Goal: Use online tool/utility: Utilize a website feature to perform a specific function

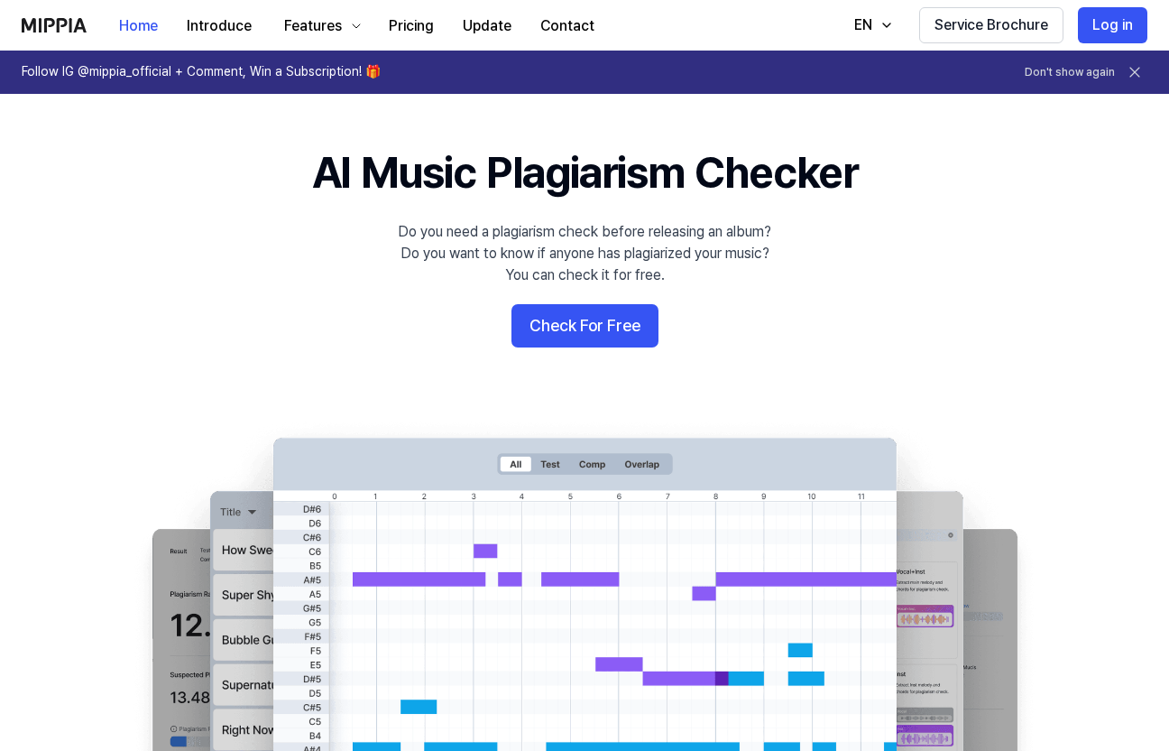
scroll to position [23, 0]
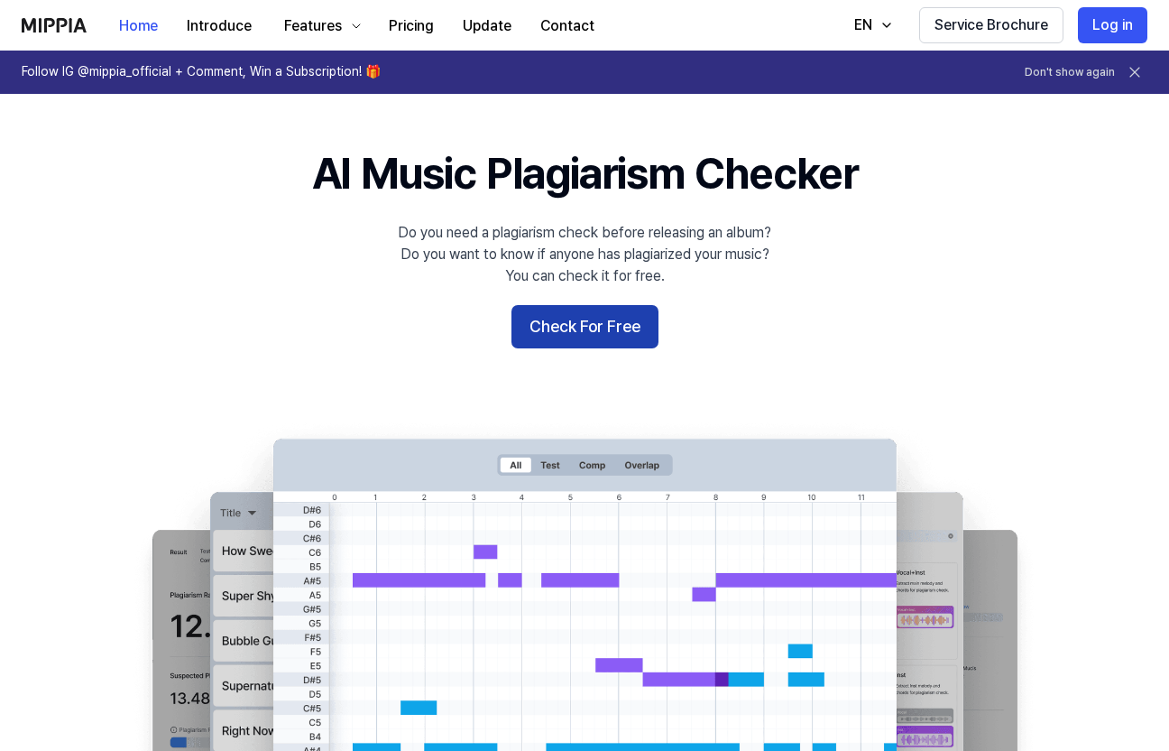
click at [575, 327] on button "Check For Free" at bounding box center [585, 326] width 147 height 43
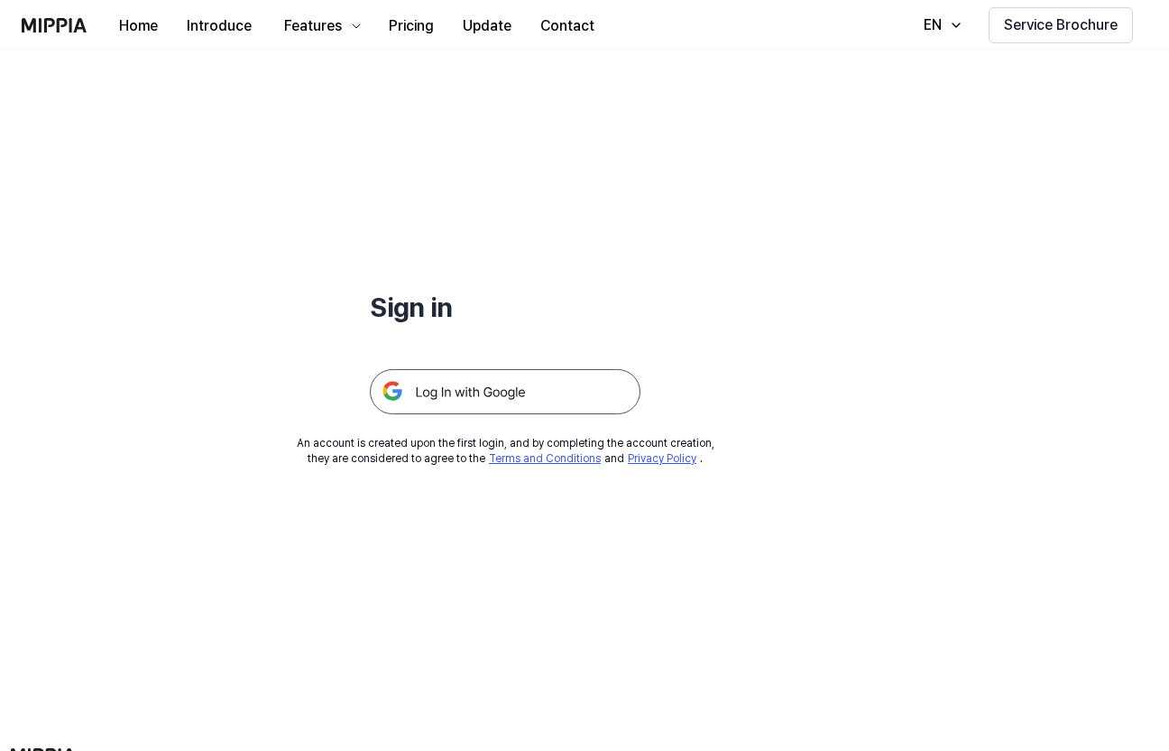
click at [502, 389] on img at bounding box center [505, 391] width 271 height 45
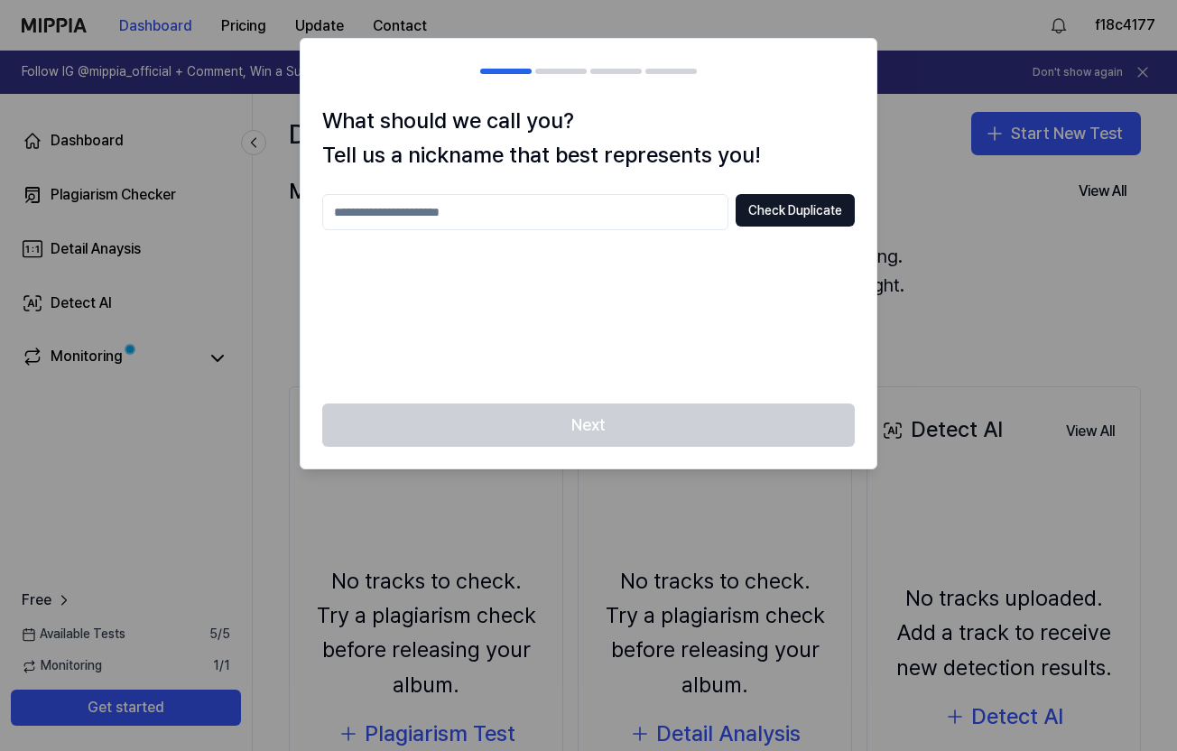
click at [555, 214] on input "text" at bounding box center [525, 212] width 406 height 36
type input "******"
click at [825, 209] on button "Check Duplicate" at bounding box center [794, 210] width 119 height 32
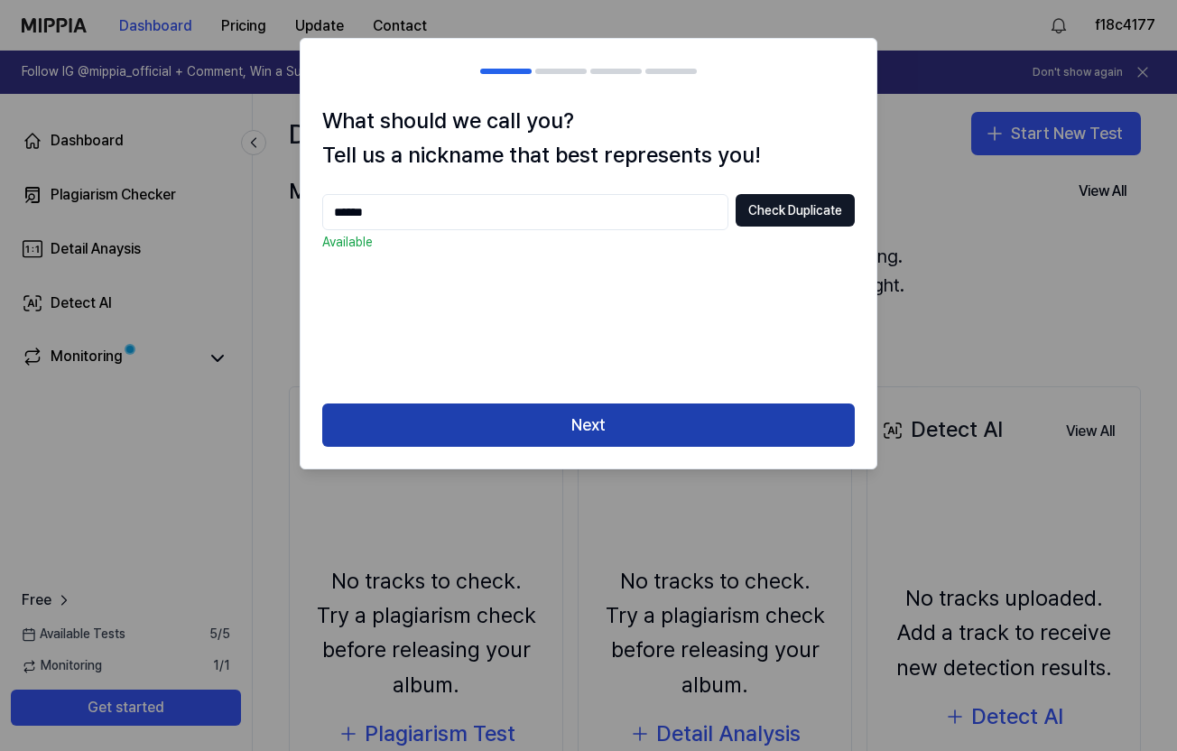
click at [589, 425] on button "Next" at bounding box center [588, 424] width 532 height 43
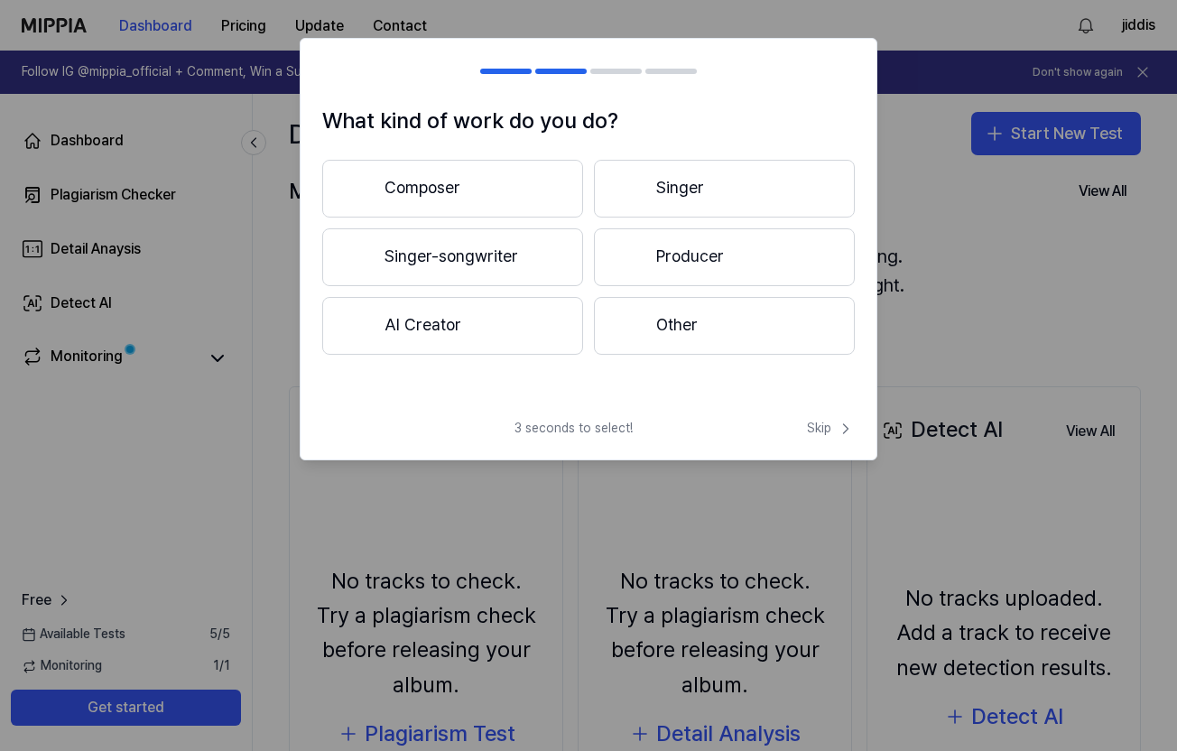
click at [507, 205] on button "Composer" at bounding box center [452, 189] width 261 height 58
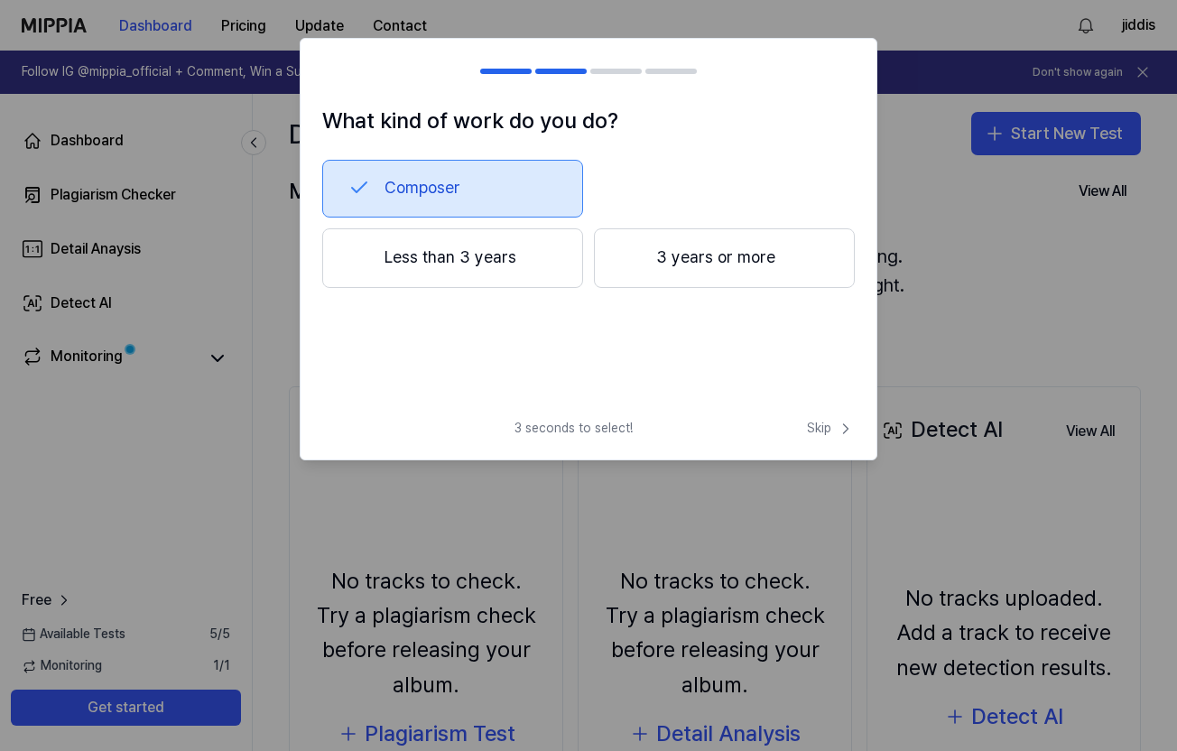
click at [495, 196] on button "Composer" at bounding box center [452, 189] width 261 height 58
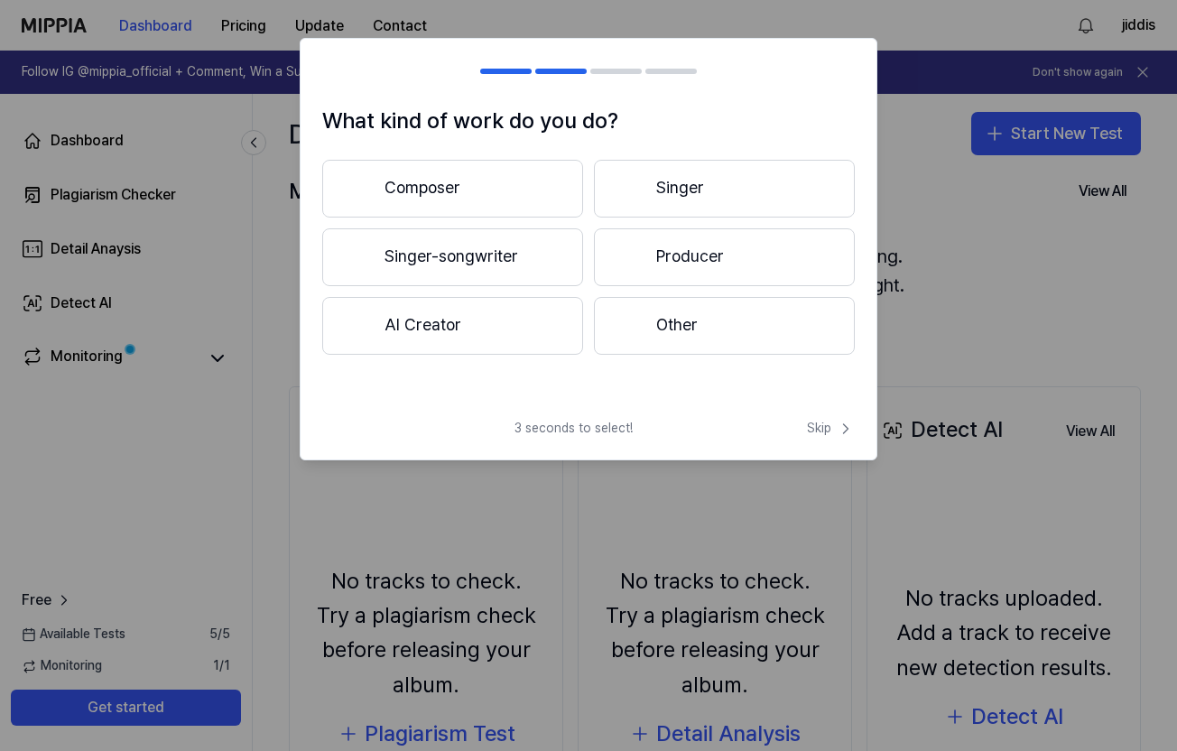
click at [522, 190] on button "Composer" at bounding box center [452, 189] width 261 height 58
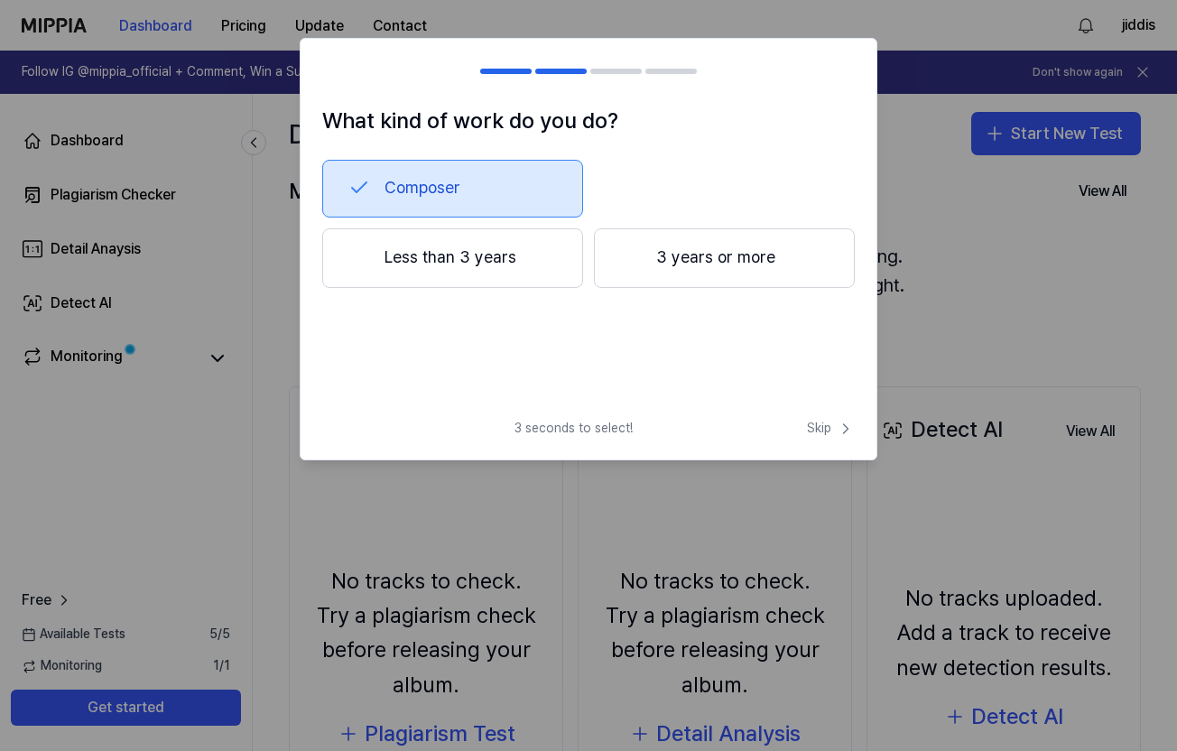
click at [645, 260] on button "3 years or more" at bounding box center [724, 258] width 261 height 60
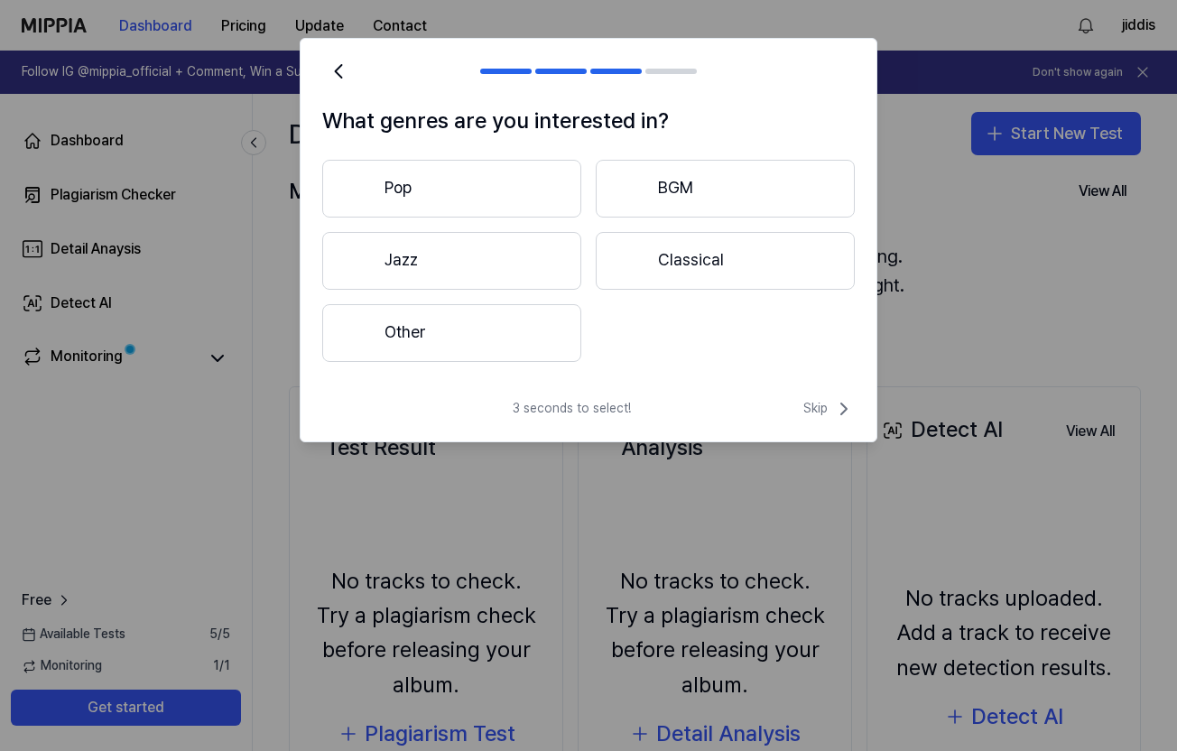
click at [541, 199] on button "Pop" at bounding box center [451, 189] width 259 height 58
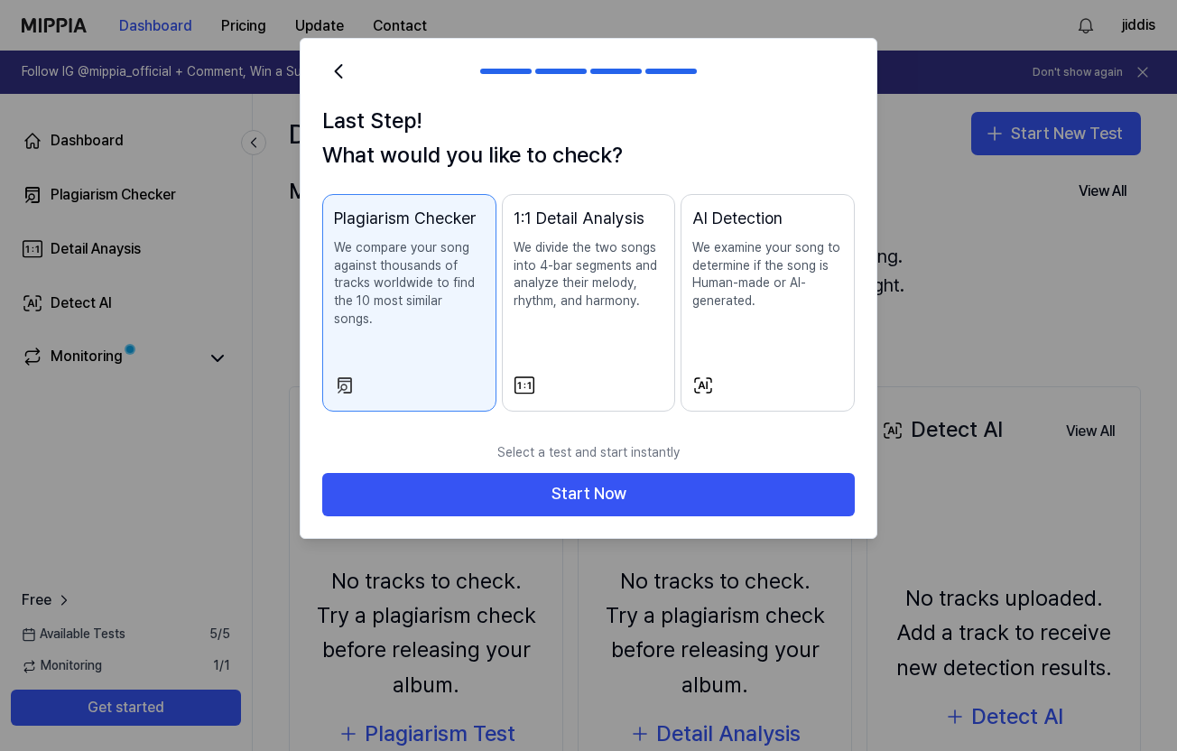
click at [624, 348] on button "1:1 Detail Analysis We divide the two songs into 4-bar segments and analyze the…" at bounding box center [589, 302] width 174 height 217
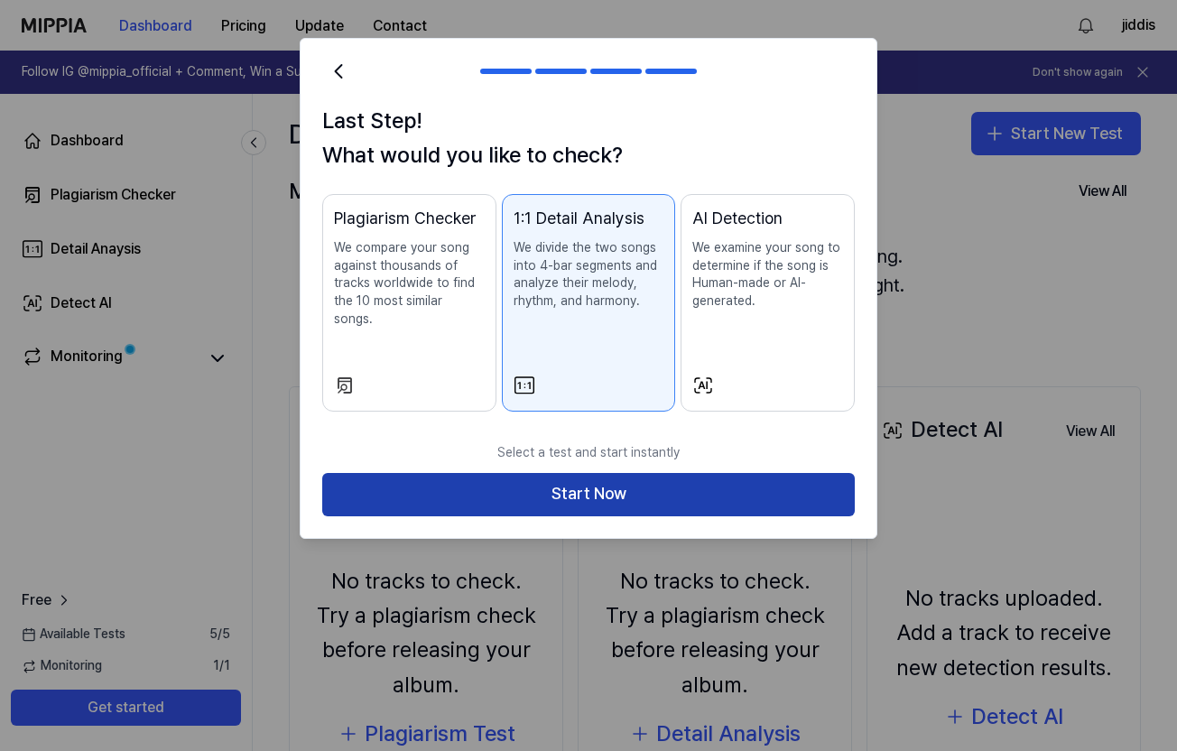
click at [596, 484] on button "Start Now" at bounding box center [588, 494] width 532 height 43
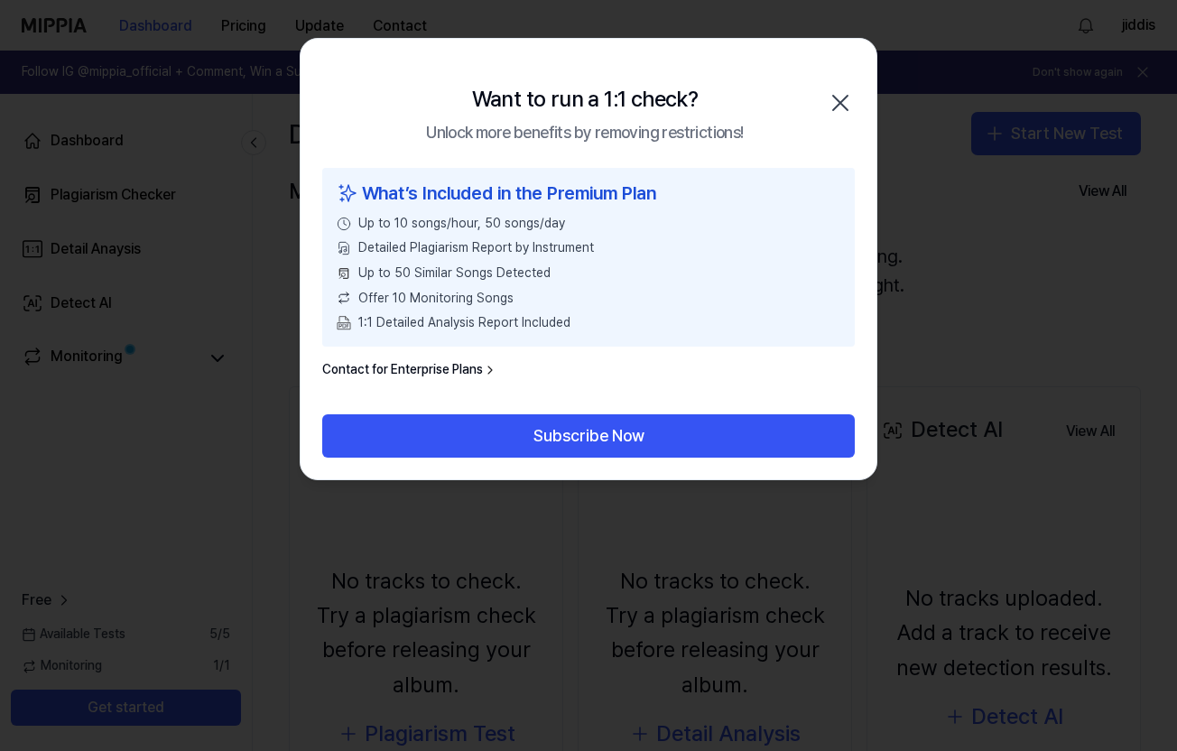
click at [845, 108] on icon "button" at bounding box center [840, 103] width 14 height 14
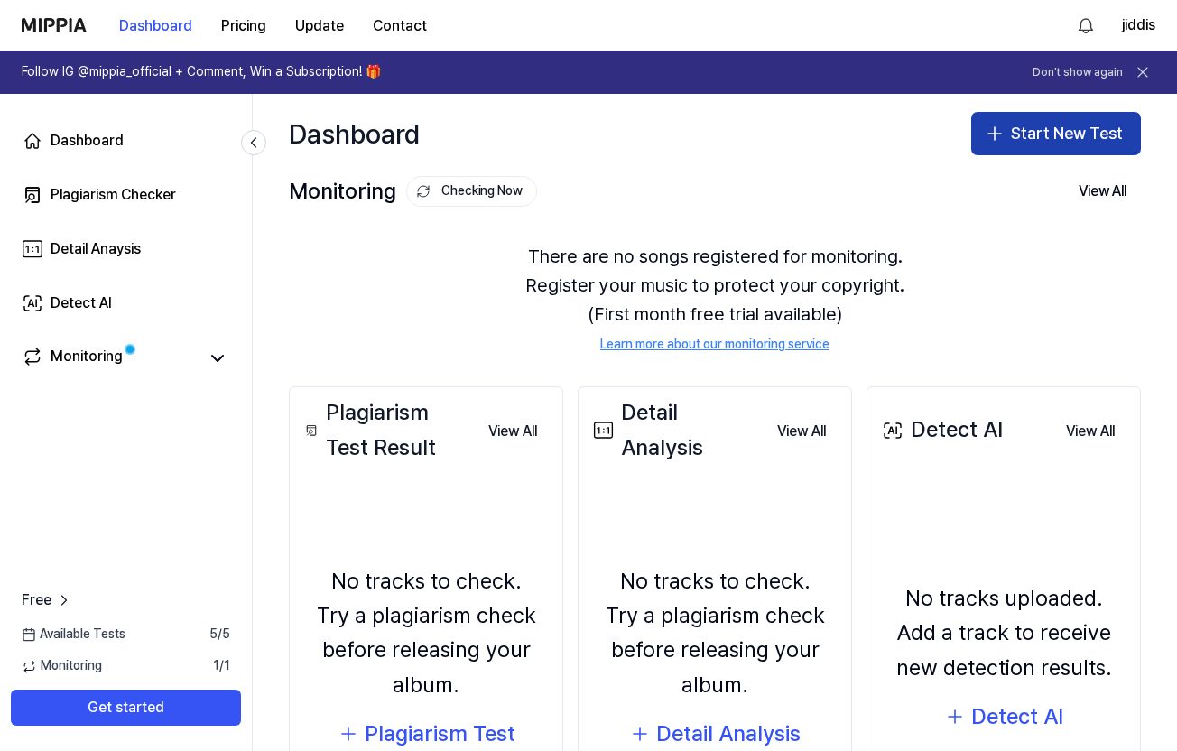
click at [1037, 124] on button "Start New Test" at bounding box center [1056, 133] width 170 height 43
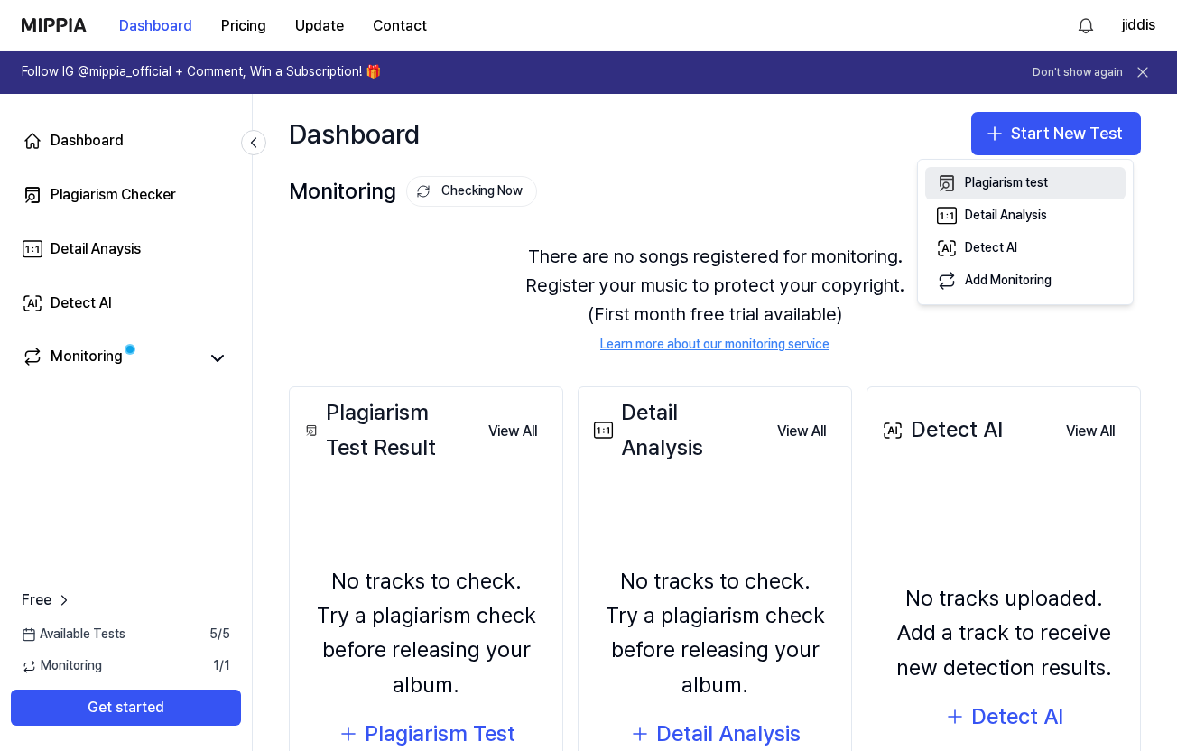
click at [1021, 188] on div "Plagiarism test" at bounding box center [1006, 183] width 83 height 18
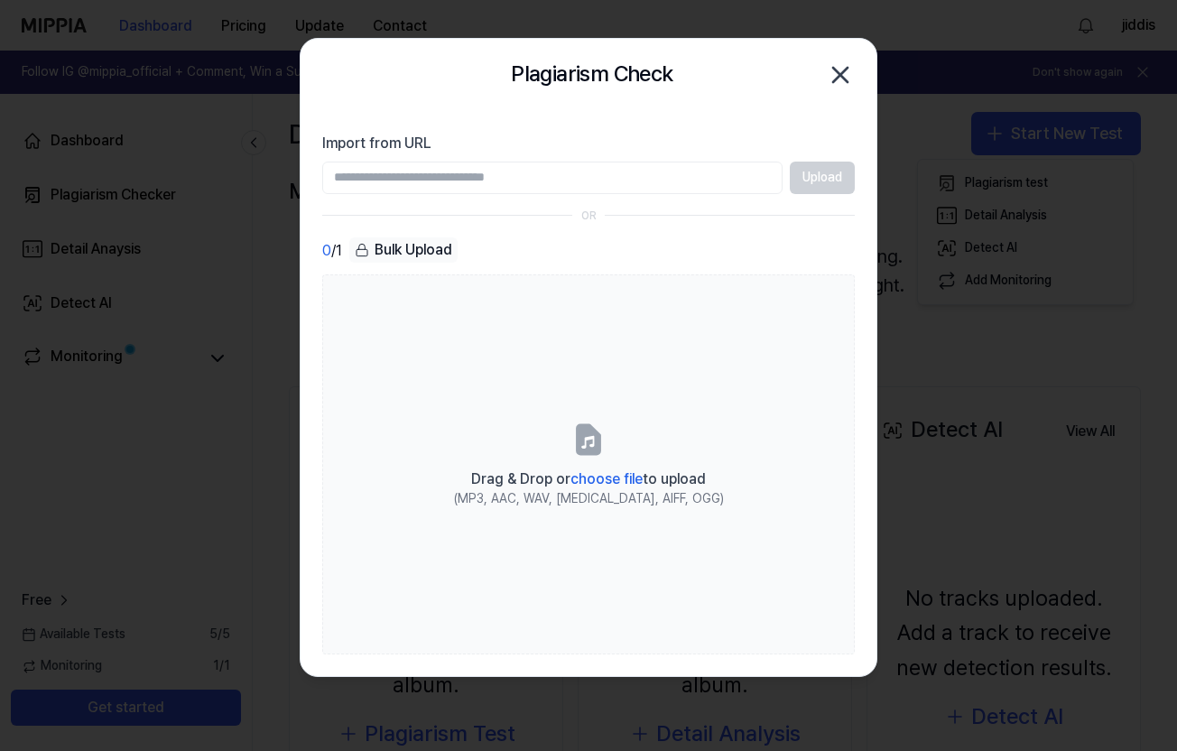
click at [510, 178] on input "Import from URL" at bounding box center [552, 178] width 460 height 32
type input "*"
paste input "**********"
type input "**********"
click at [827, 171] on button "Upload" at bounding box center [822, 178] width 65 height 32
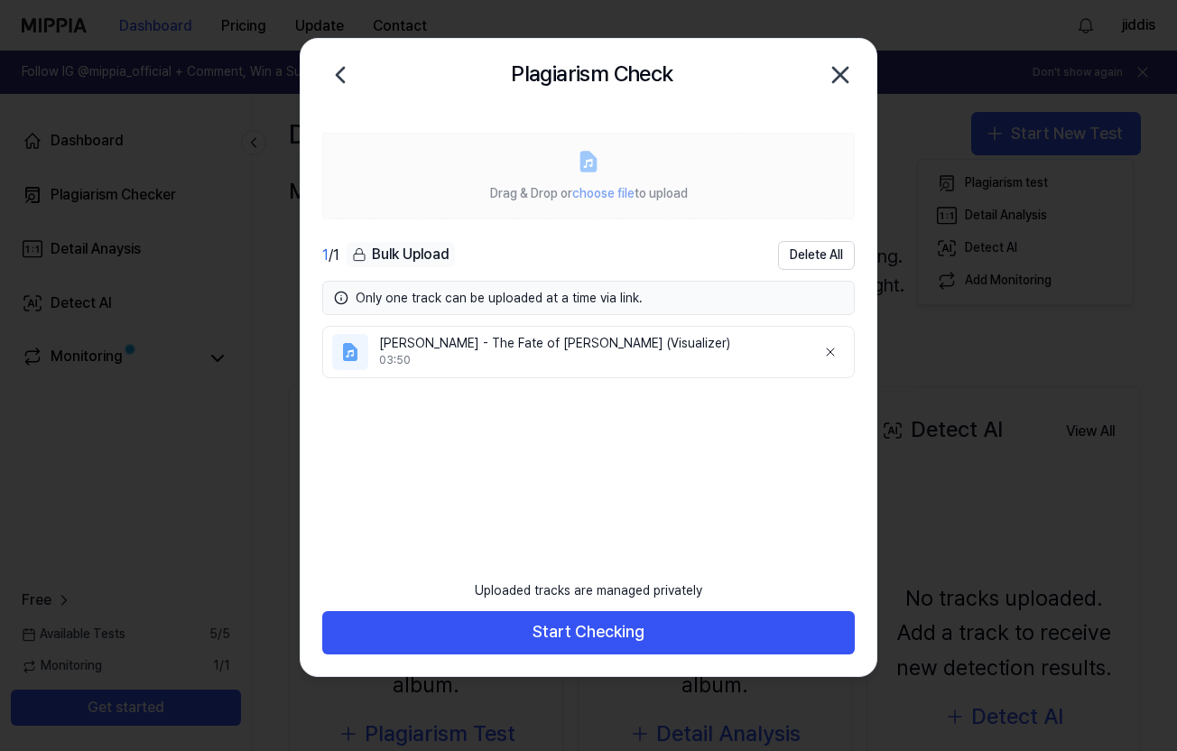
click at [594, 178] on label "Drag & Drop or choose file to upload" at bounding box center [588, 176] width 532 height 87
click at [595, 189] on span "choose file" at bounding box center [603, 193] width 62 height 14
click at [845, 87] on icon "button" at bounding box center [840, 74] width 29 height 29
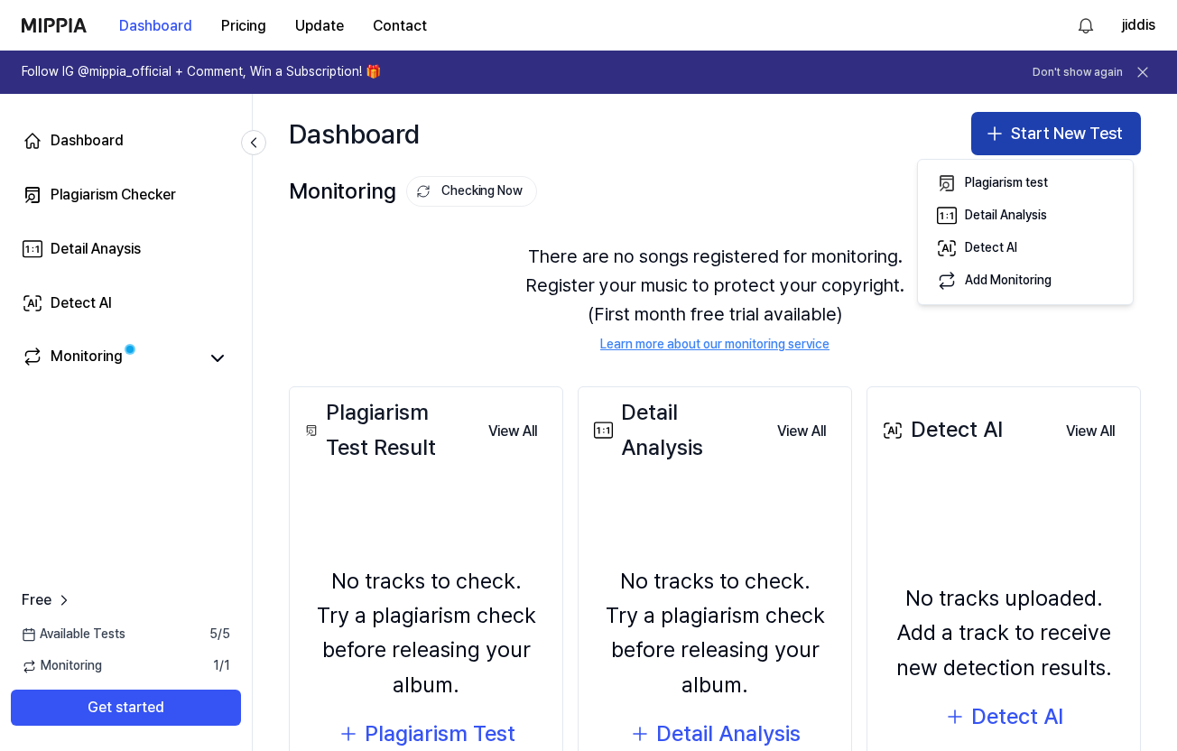
click at [1043, 135] on button "Start New Test" at bounding box center [1056, 133] width 170 height 43
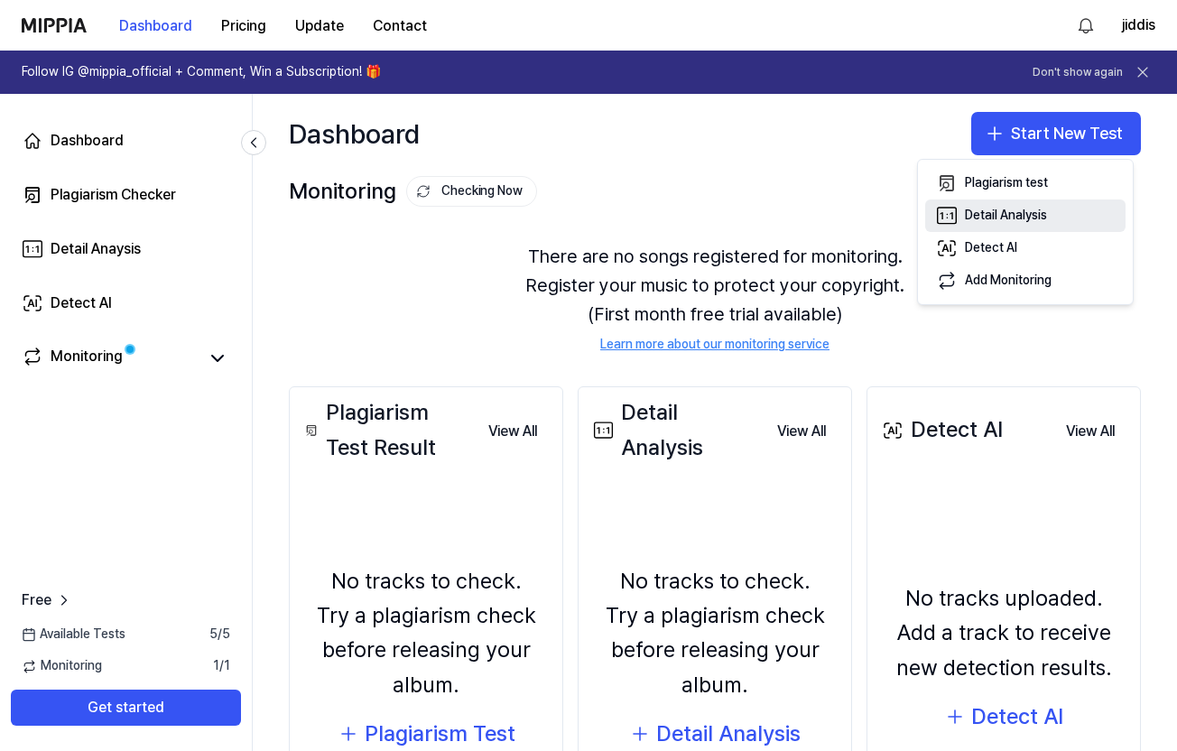
click at [1015, 208] on div "Detail Analysis" at bounding box center [1006, 216] width 82 height 18
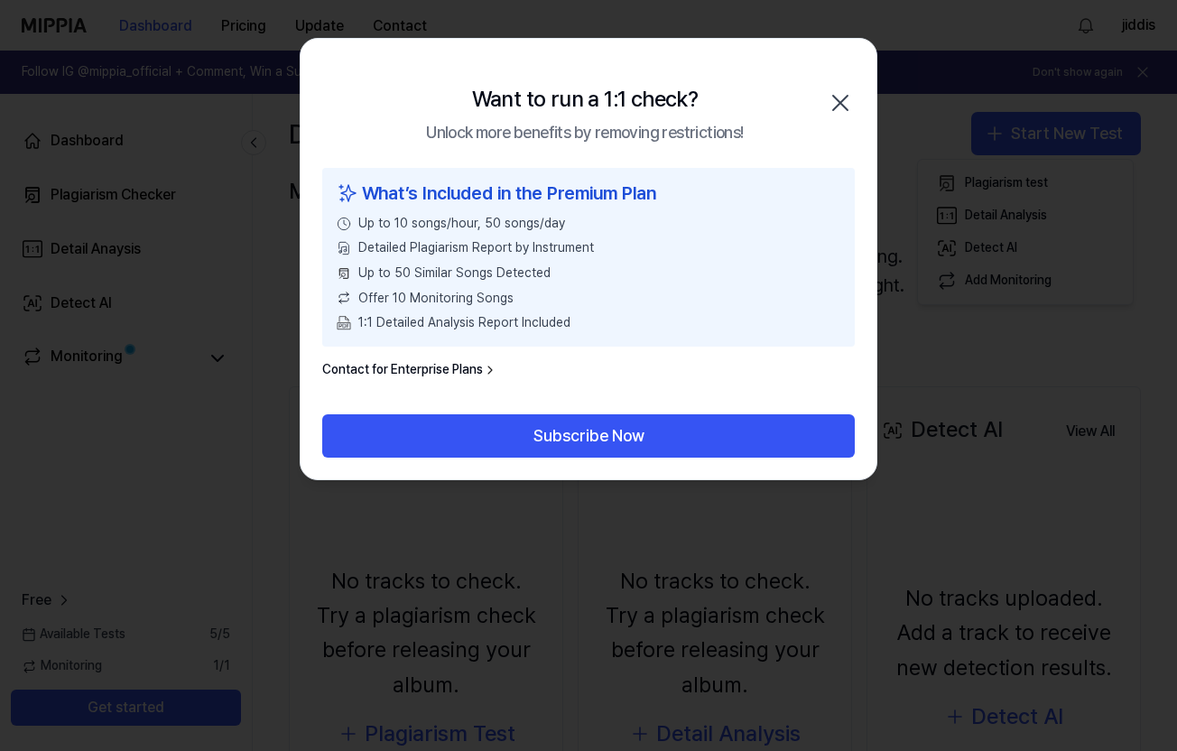
click at [845, 105] on icon "button" at bounding box center [840, 102] width 29 height 29
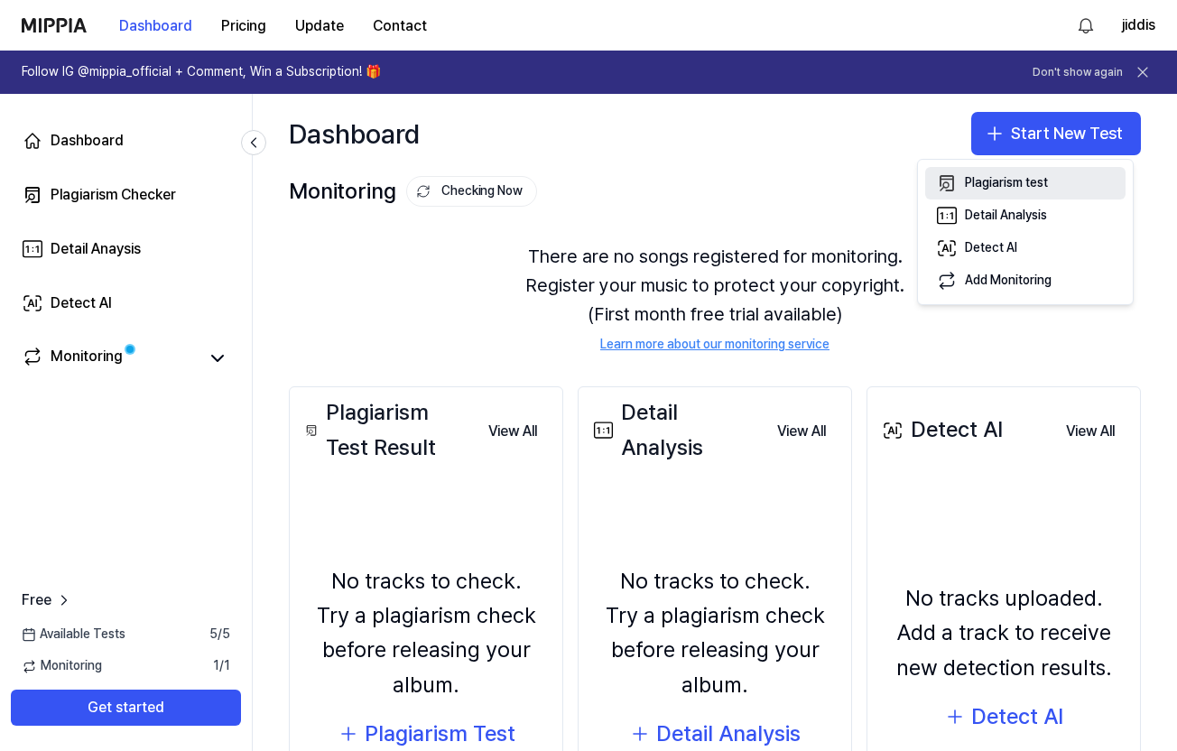
click at [1030, 182] on div "Plagiarism test" at bounding box center [1006, 183] width 83 height 18
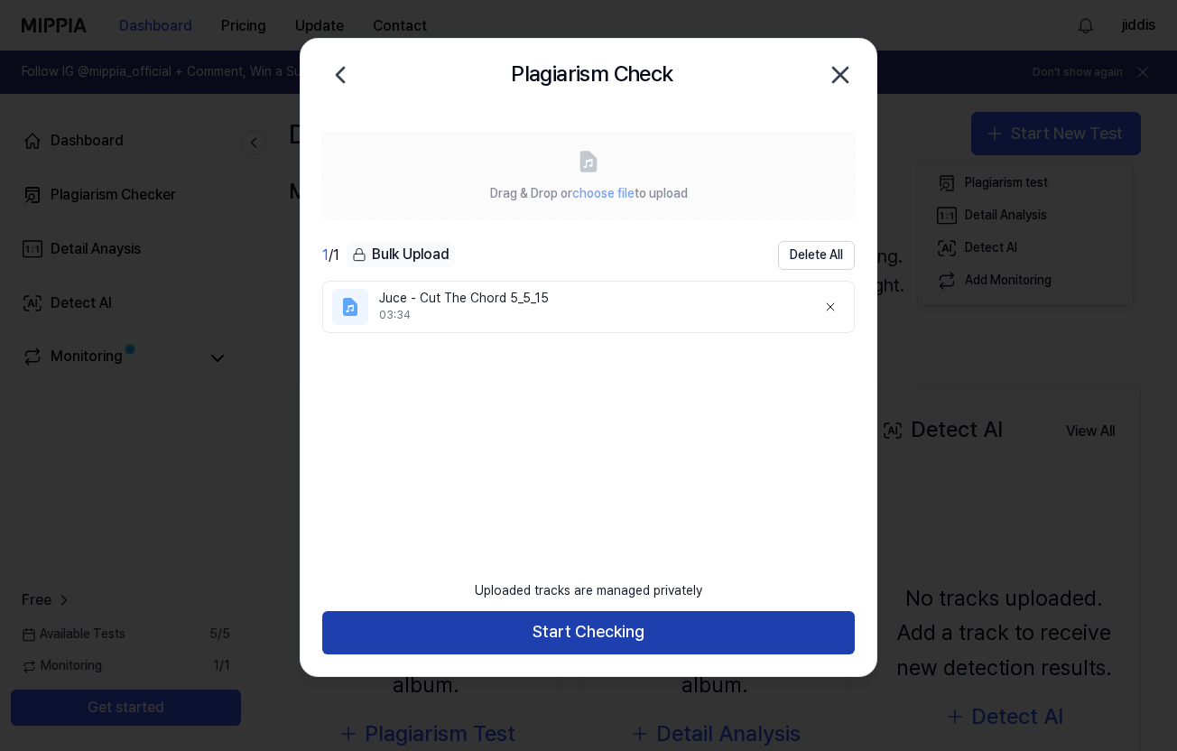
click at [587, 629] on button "Start Checking" at bounding box center [588, 632] width 532 height 43
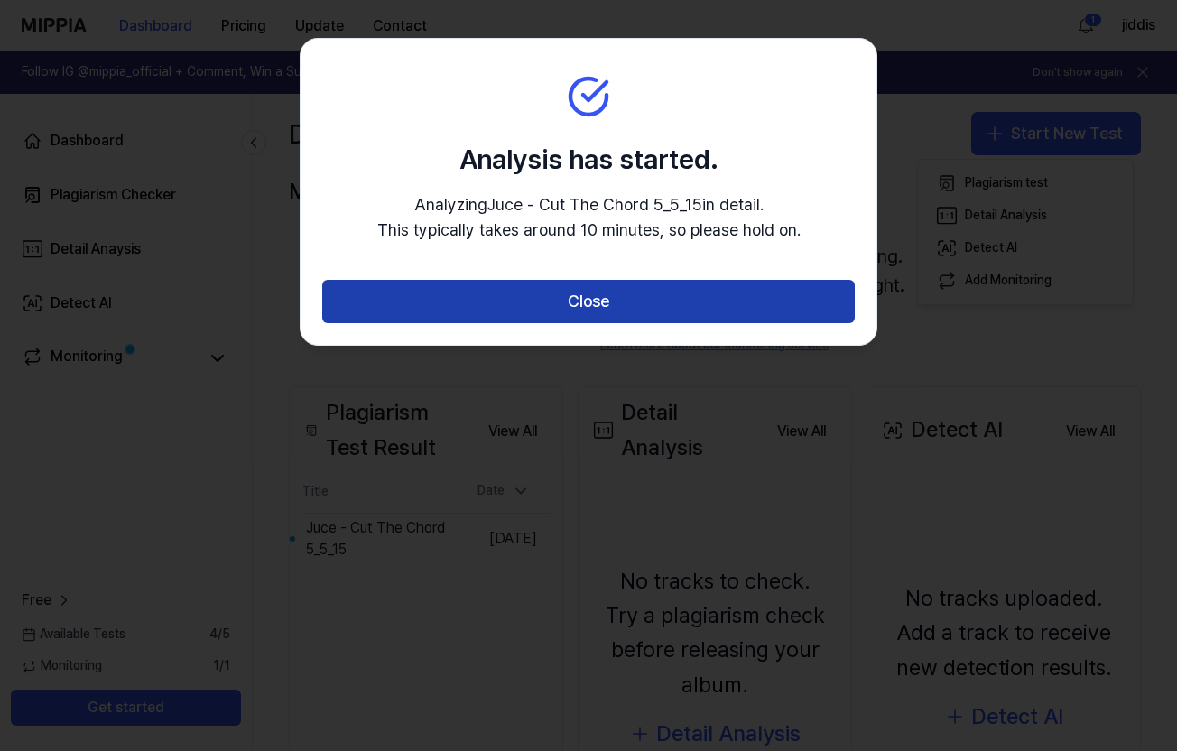
click at [708, 315] on button "Close" at bounding box center [588, 301] width 532 height 43
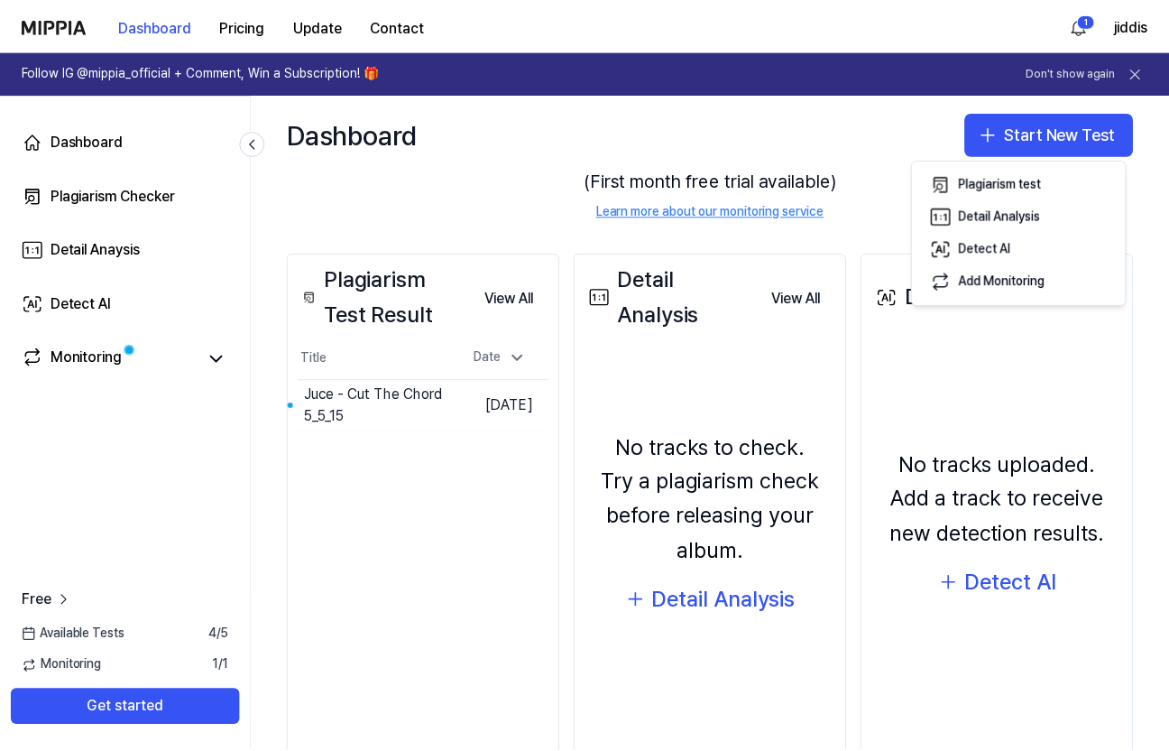
scroll to position [139, 0]
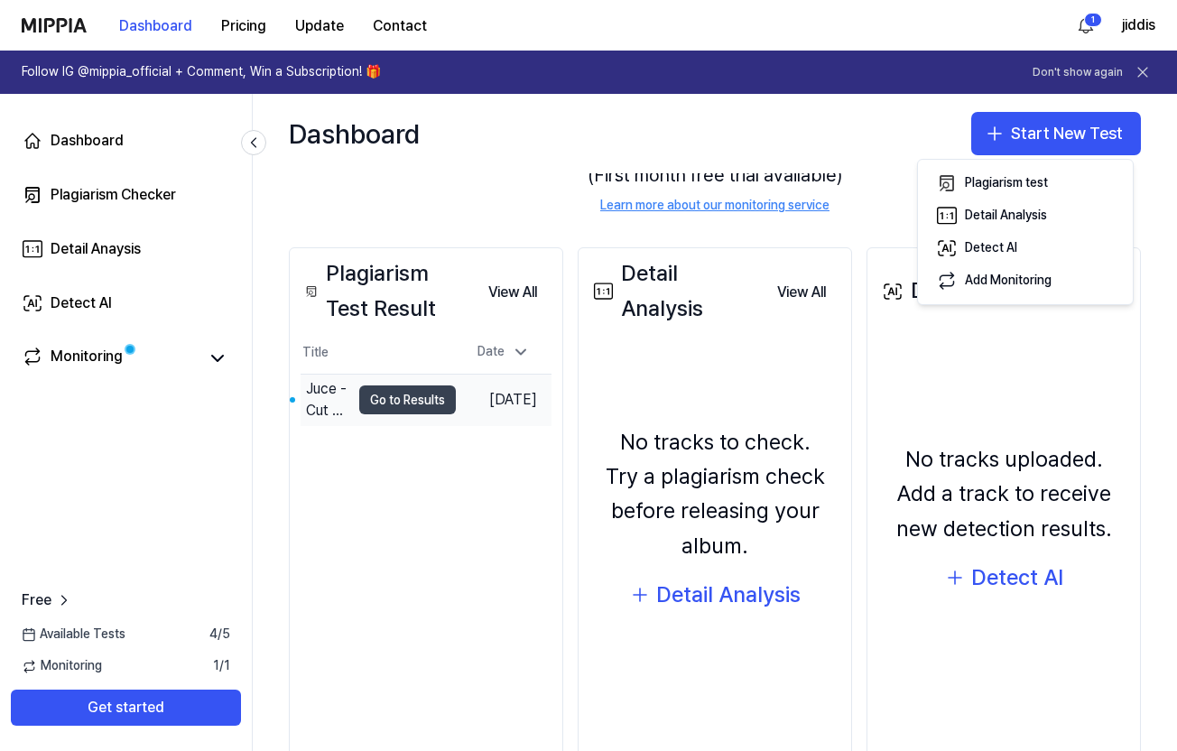
click at [386, 400] on button "Go to Results" at bounding box center [407, 399] width 97 height 29
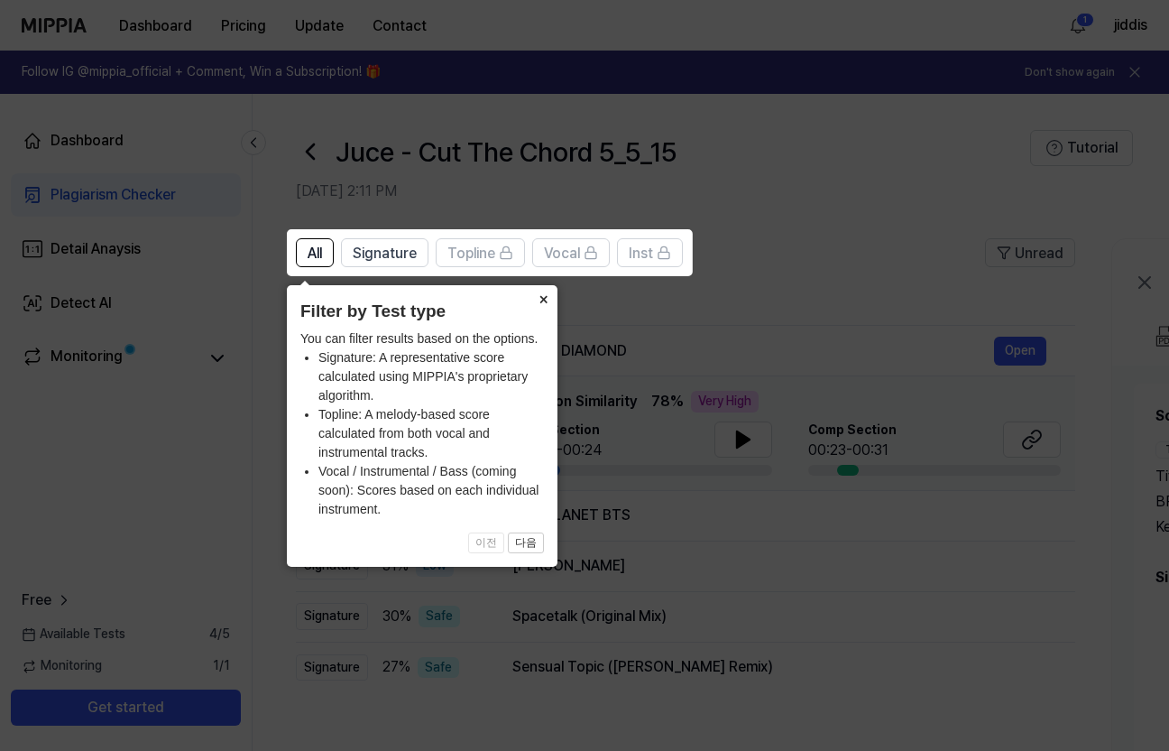
click at [543, 299] on button "×" at bounding box center [543, 297] width 29 height 25
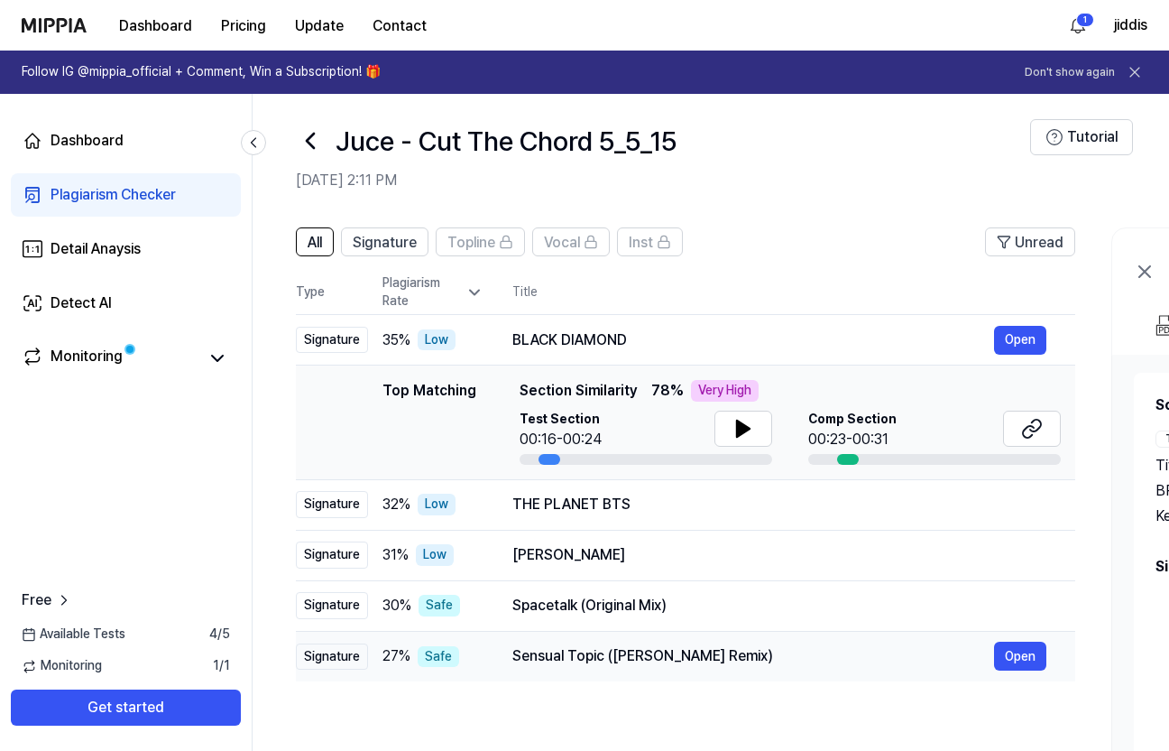
scroll to position [0, 0]
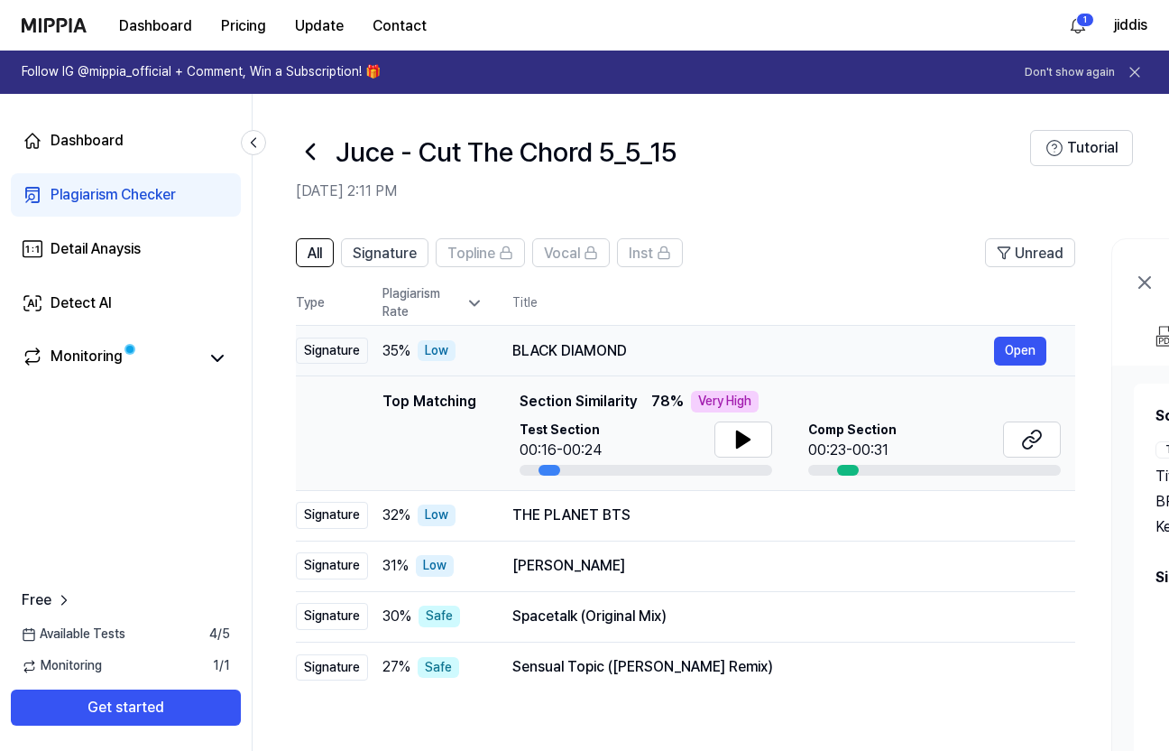
click at [597, 353] on div "BLACK DIAMOND" at bounding box center [754, 351] width 482 height 22
click at [745, 434] on icon at bounding box center [744, 440] width 22 height 22
click at [746, 443] on icon at bounding box center [747, 439] width 4 height 14
click at [1029, 442] on icon at bounding box center [1032, 440] width 22 height 22
